Goal: Task Accomplishment & Management: Complete application form

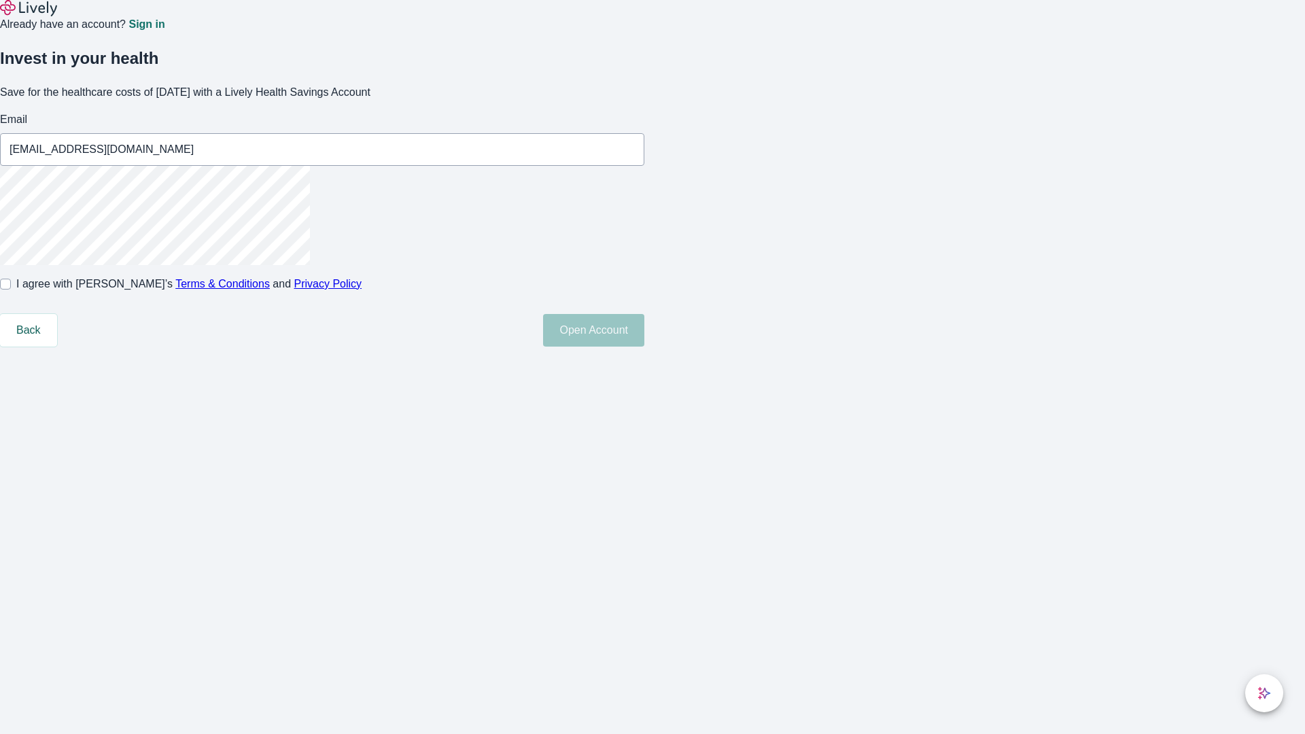
click at [11, 289] on input "I agree with Lively’s Terms & Conditions and Privacy Policy" at bounding box center [5, 284] width 11 height 11
checkbox input "true"
click at [644, 347] on button "Open Account" at bounding box center [593, 330] width 101 height 33
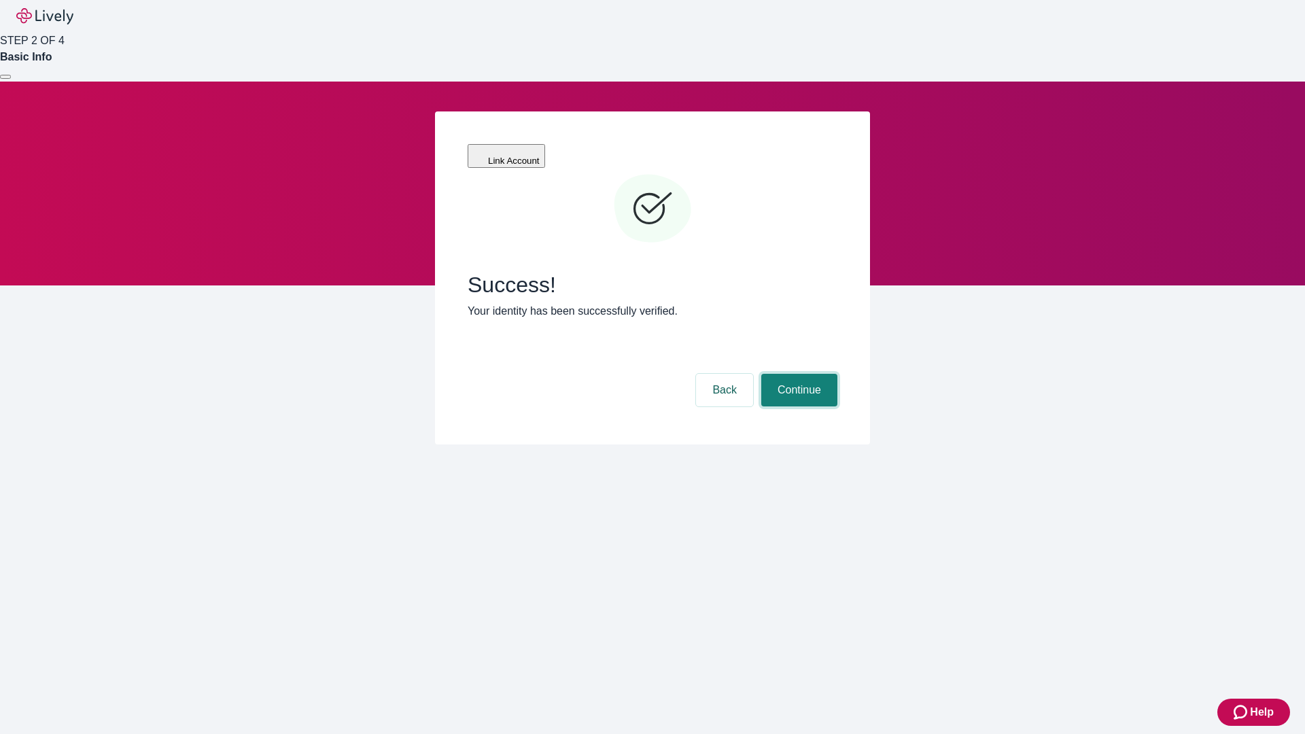
click at [797, 374] on button "Continue" at bounding box center [799, 390] width 76 height 33
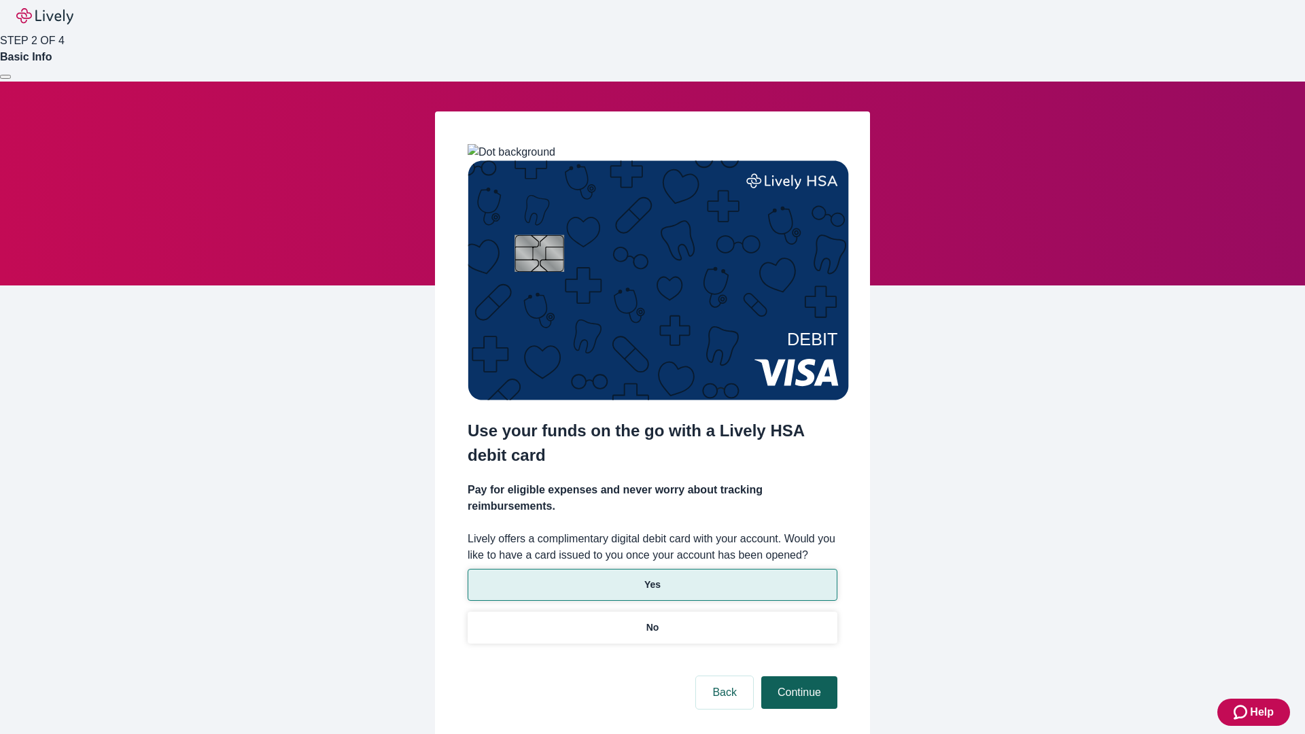
click at [652, 578] on p "Yes" at bounding box center [652, 585] width 16 height 14
click at [797, 676] on button "Continue" at bounding box center [799, 692] width 76 height 33
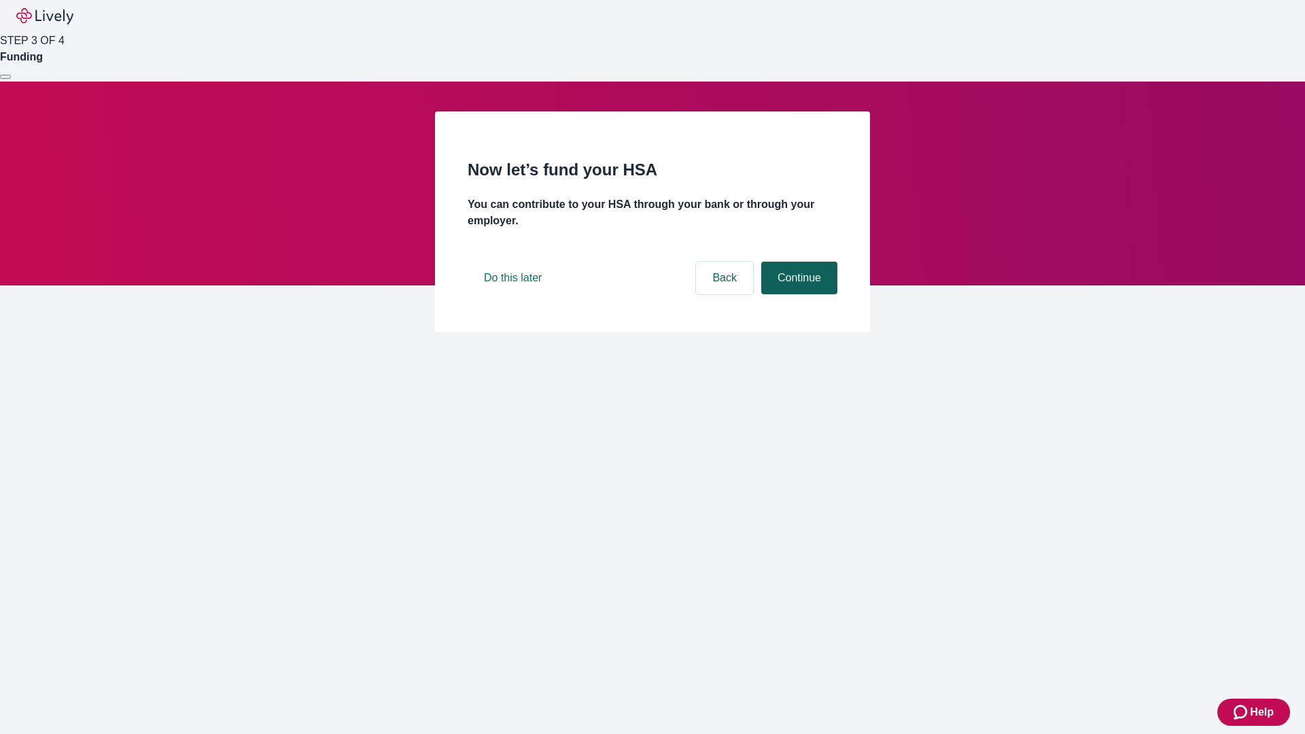
click at [797, 294] on button "Continue" at bounding box center [799, 278] width 76 height 33
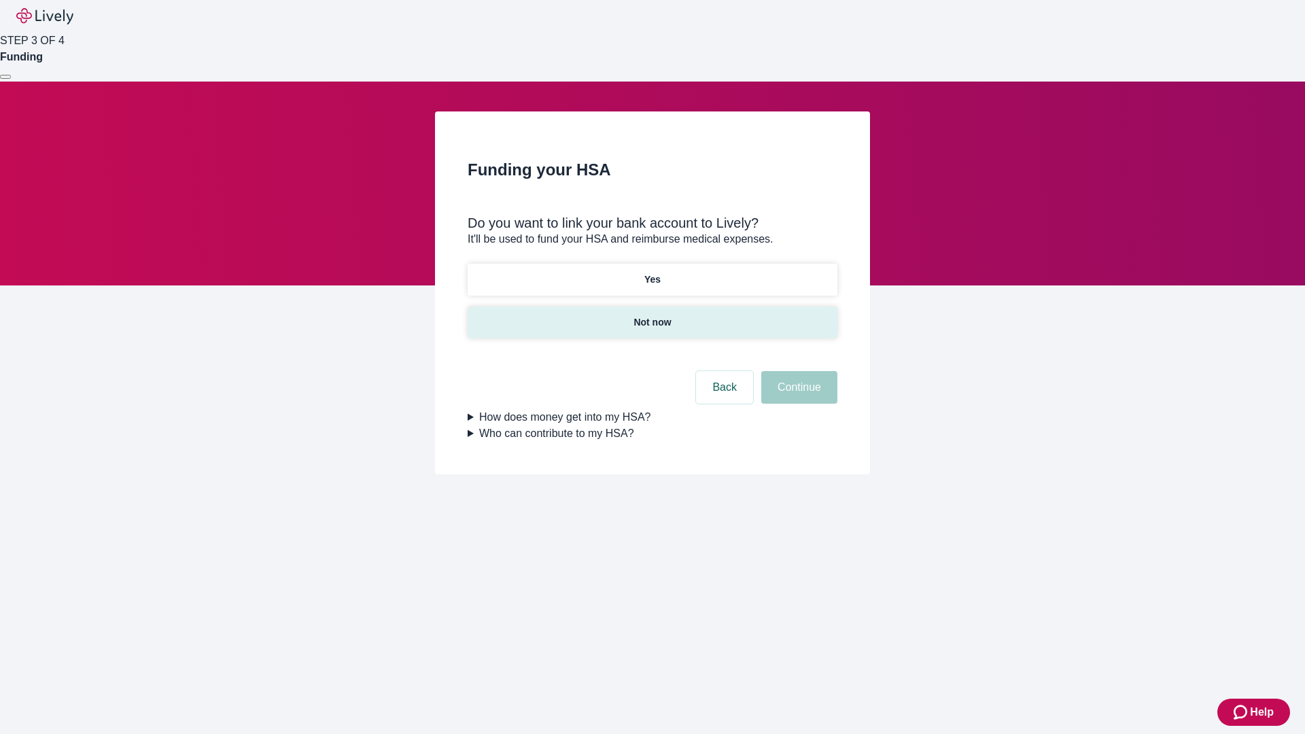
click at [652, 315] on p "Not now" at bounding box center [651, 322] width 37 height 14
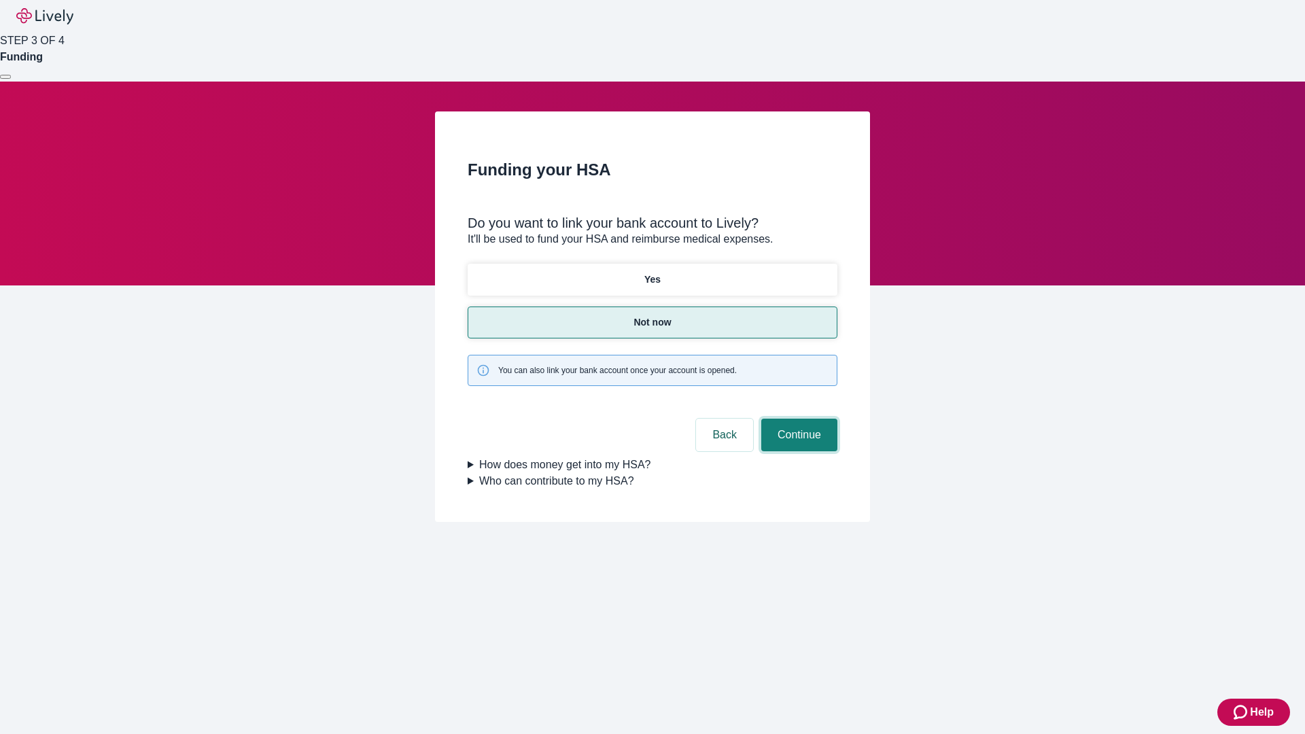
click at [797, 419] on button "Continue" at bounding box center [799, 435] width 76 height 33
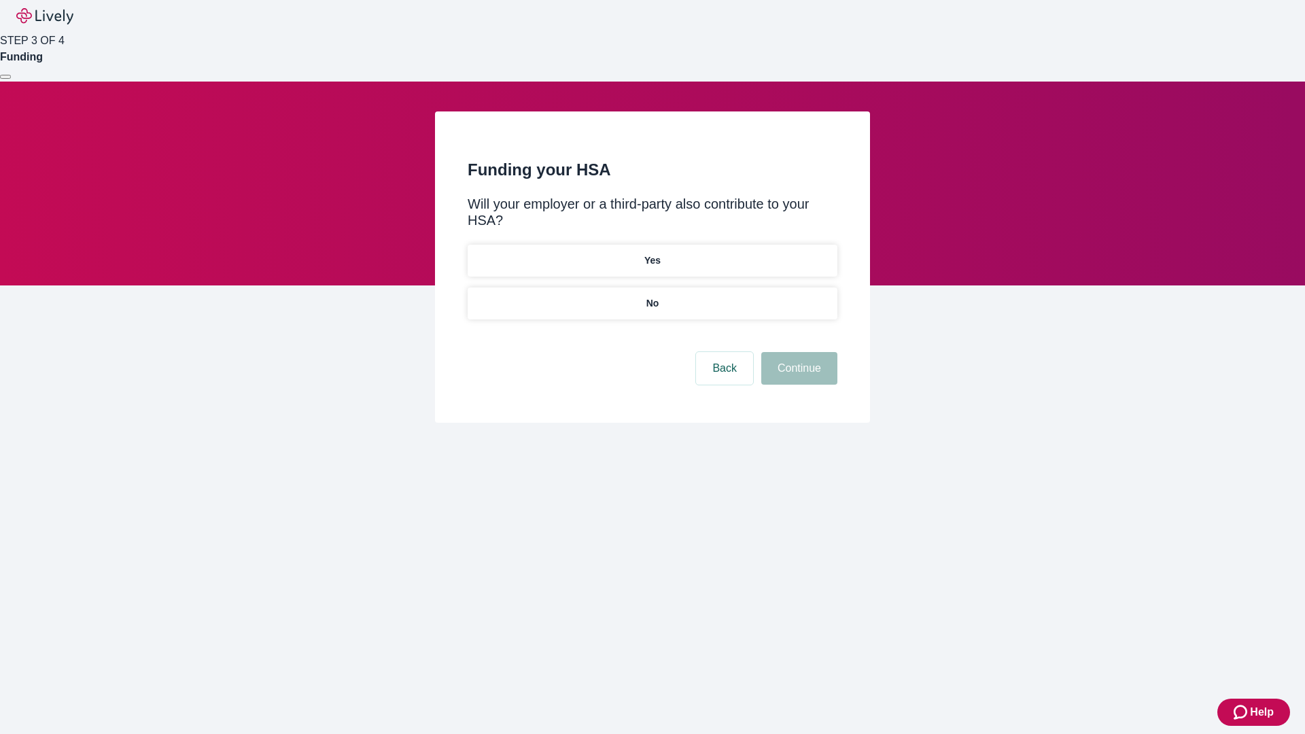
click at [652, 296] on p "No" at bounding box center [652, 303] width 13 height 14
click at [797, 352] on button "Continue" at bounding box center [799, 368] width 76 height 33
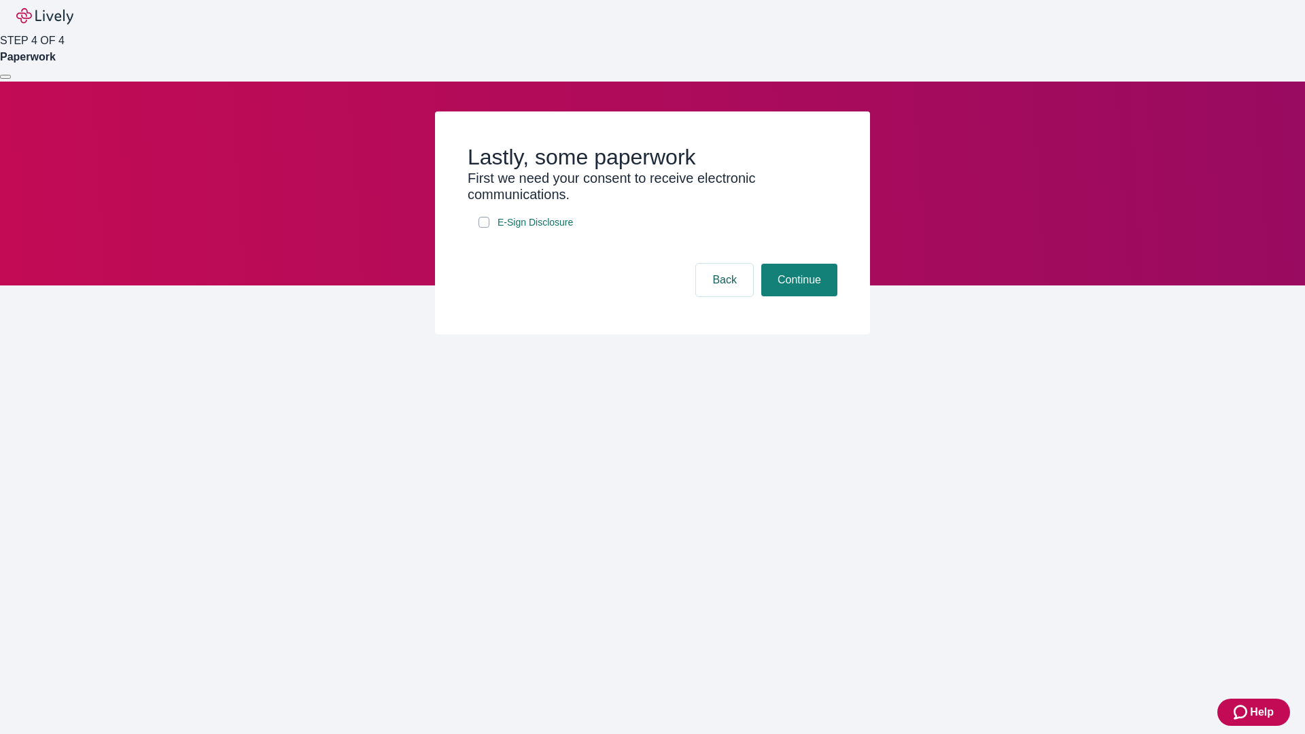
click at [484, 228] on input "E-Sign Disclosure" at bounding box center [483, 222] width 11 height 11
checkbox input "true"
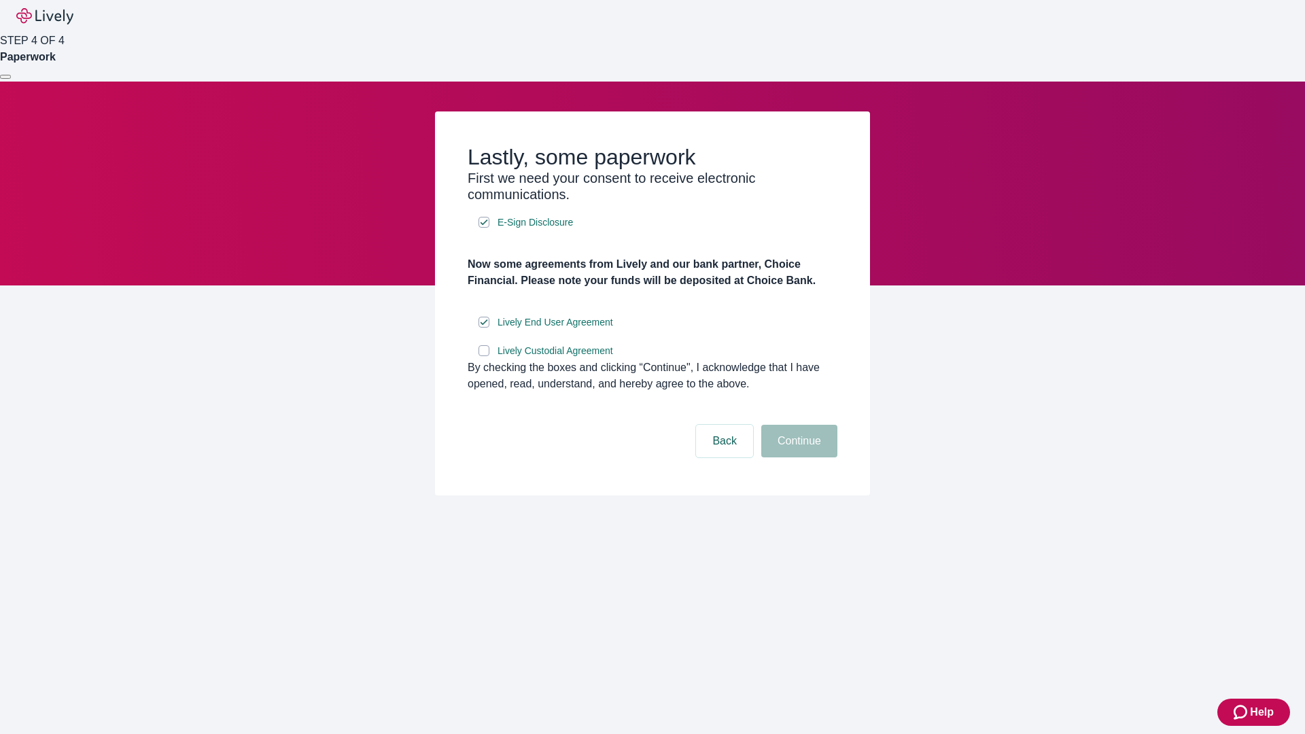
click at [484, 356] on input "Lively Custodial Agreement" at bounding box center [483, 350] width 11 height 11
checkbox input "true"
click at [797, 457] on button "Continue" at bounding box center [799, 441] width 76 height 33
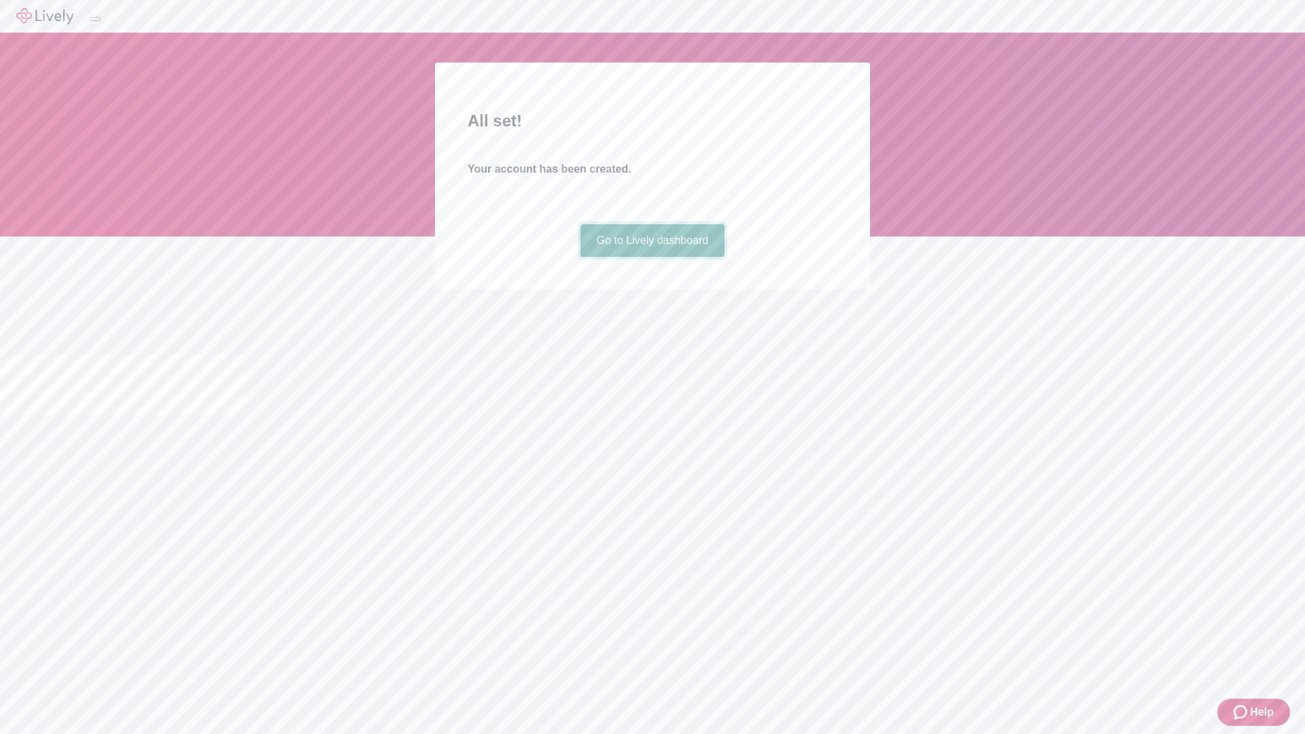
click at [652, 257] on link "Go to Lively dashboard" at bounding box center [652, 240] width 145 height 33
